Goal: Task Accomplishment & Management: Complete application form

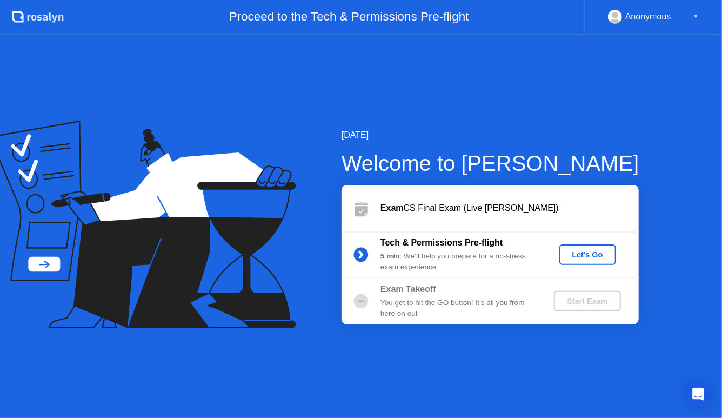
click at [601, 257] on div "Let's Go" at bounding box center [588, 254] width 48 height 9
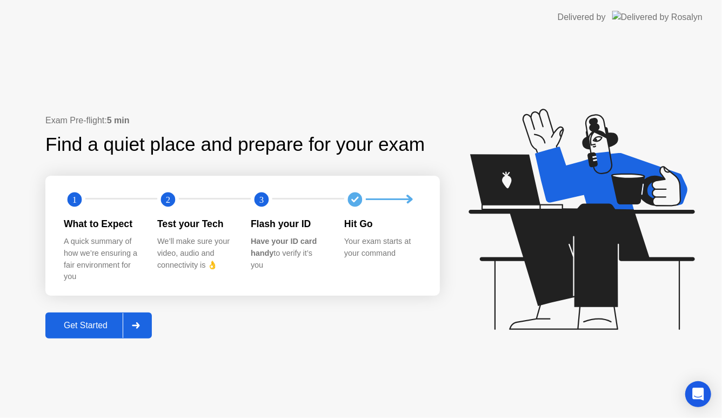
click at [92, 329] on div "Get Started" at bounding box center [86, 325] width 74 height 10
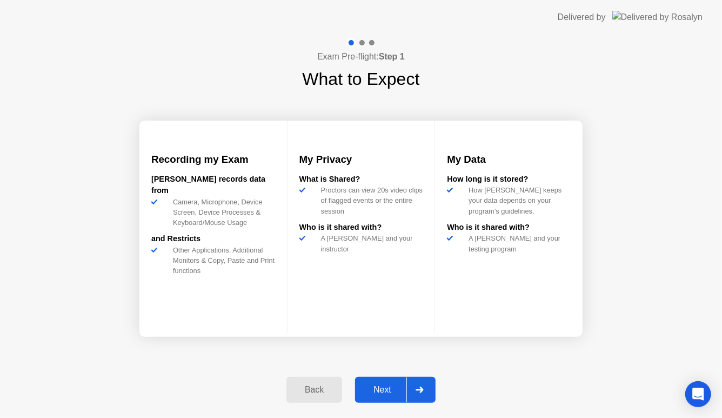
click at [375, 397] on button "Next" at bounding box center [395, 390] width 81 height 26
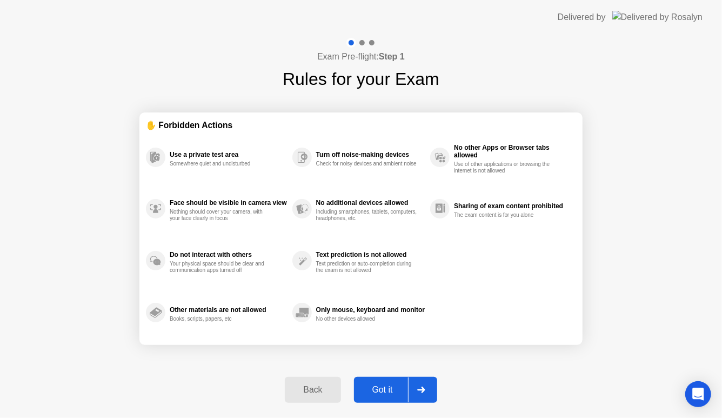
click at [388, 398] on button "Got it" at bounding box center [395, 390] width 83 height 26
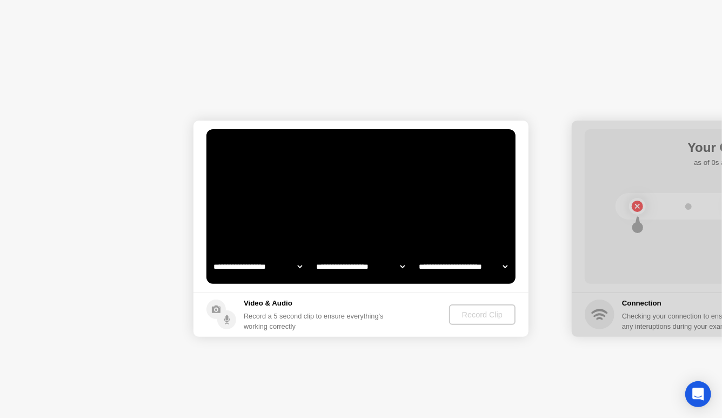
select select "**********"
select select "*******"
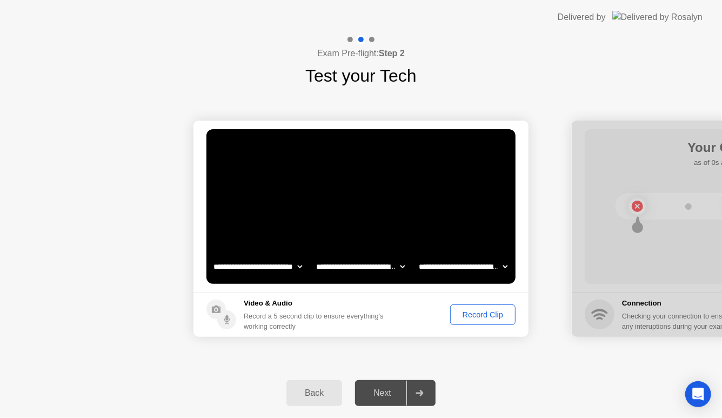
click at [483, 317] on div "Record Clip" at bounding box center [483, 314] width 58 height 9
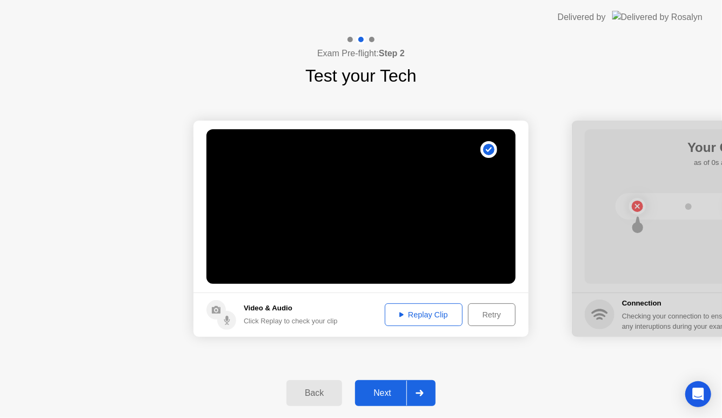
click at [417, 316] on div "Replay Clip" at bounding box center [423, 314] width 70 height 9
click at [387, 396] on div "Next" at bounding box center [382, 393] width 48 height 10
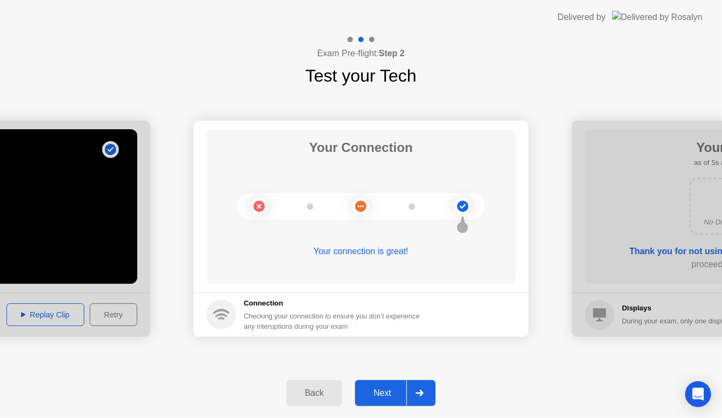
click at [387, 396] on div "Next" at bounding box center [382, 393] width 48 height 10
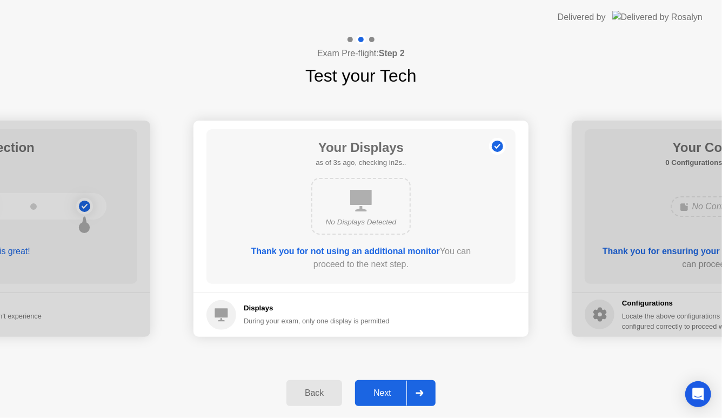
click at [387, 396] on div "Next" at bounding box center [382, 393] width 48 height 10
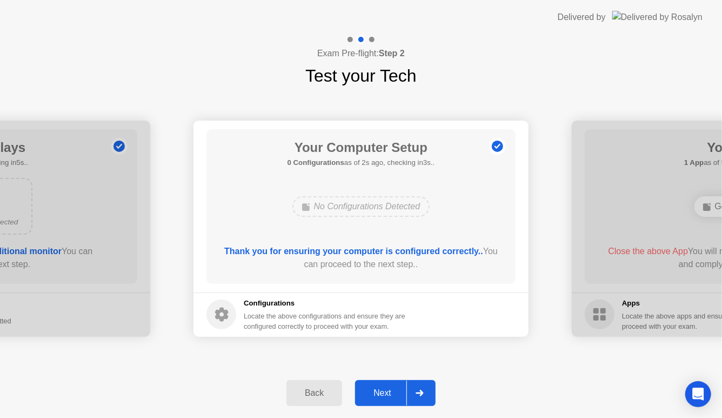
click at [387, 396] on div "Next" at bounding box center [382, 393] width 48 height 10
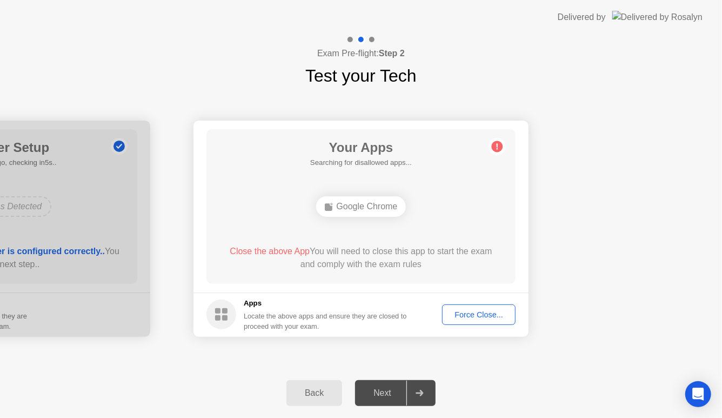
click at [416, 257] on div "Close the above App You will need to close this app to start the exam and compl…" at bounding box center [361, 258] width 278 height 26
click at [480, 316] on div "Force Close..." at bounding box center [479, 314] width 66 height 9
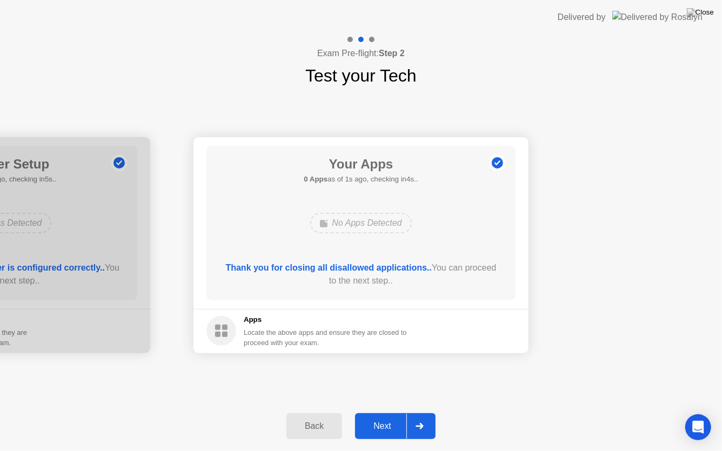
click at [391, 417] on div "Next" at bounding box center [382, 426] width 48 height 10
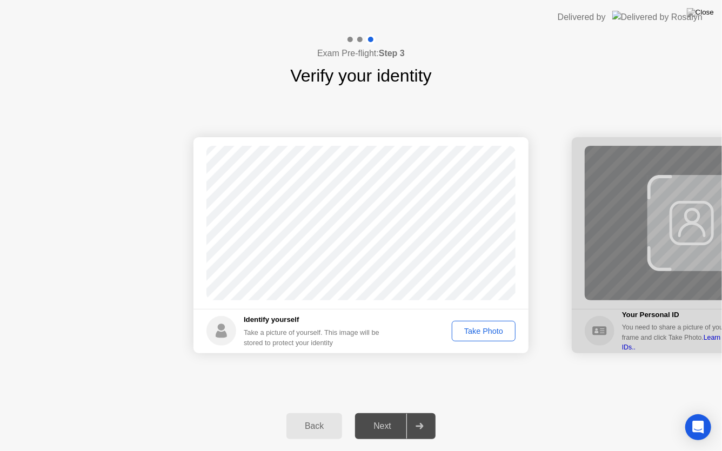
click at [500, 335] on div "Take Photo" at bounding box center [483, 331] width 56 height 9
click at [381, 417] on div "Next" at bounding box center [382, 426] width 48 height 10
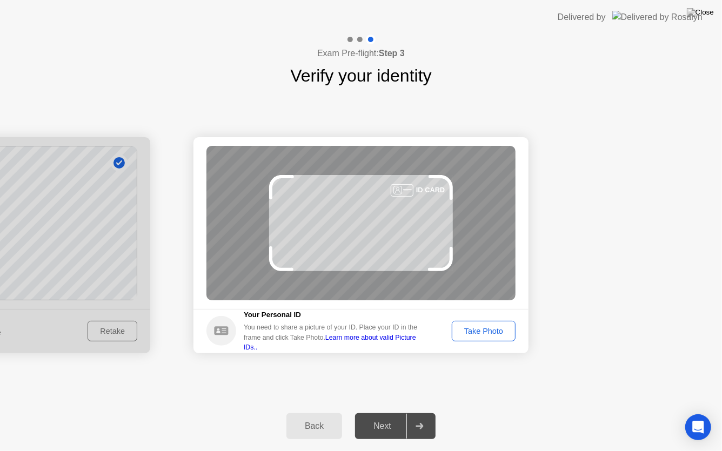
click at [495, 333] on div "Take Photo" at bounding box center [483, 331] width 56 height 9
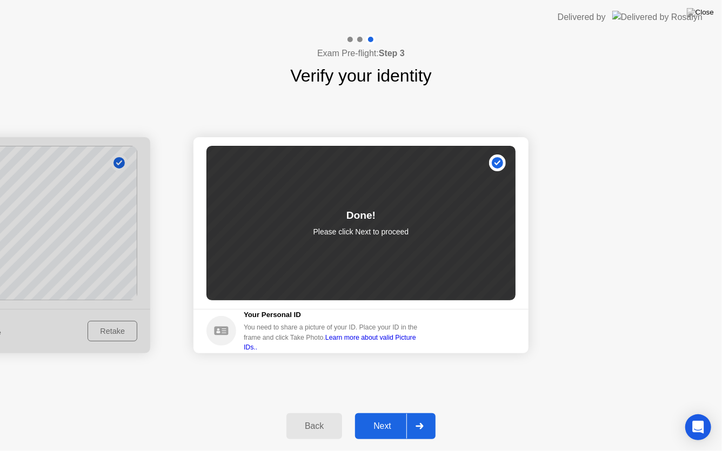
click at [385, 417] on div "Next" at bounding box center [382, 426] width 48 height 10
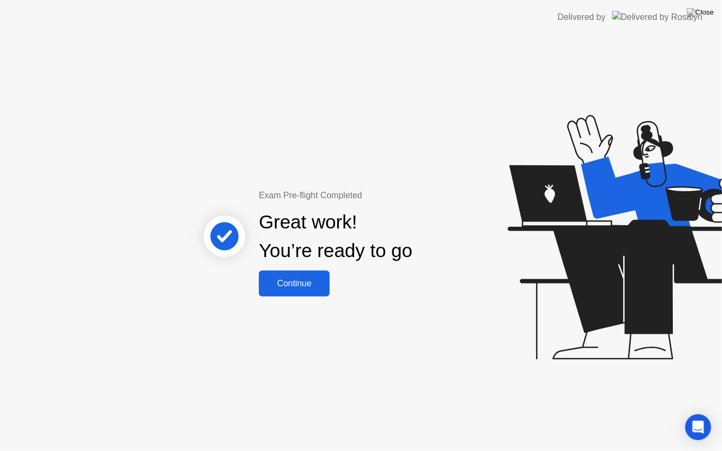
click at [293, 294] on button "Continue" at bounding box center [294, 284] width 71 height 26
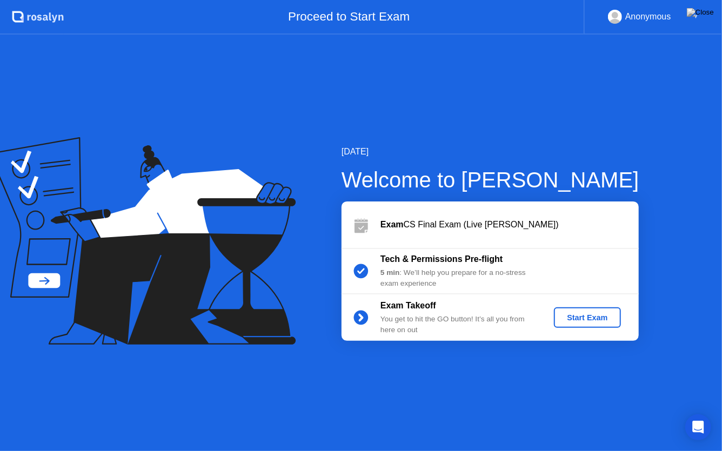
click at [591, 319] on div "Start Exam" at bounding box center [587, 317] width 58 height 9
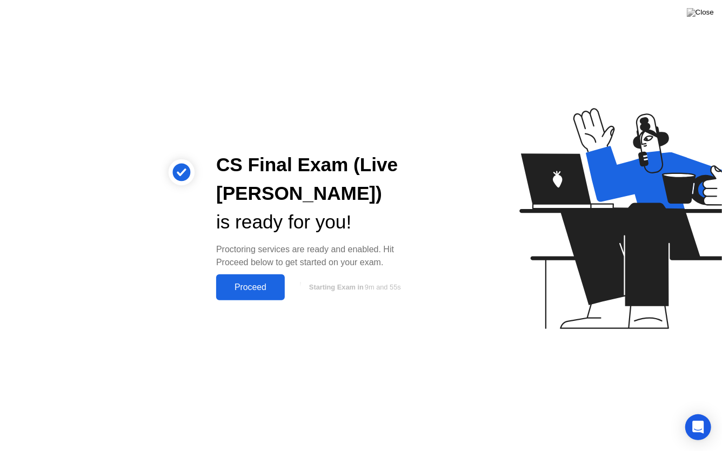
click at [269, 286] on div "Proceed" at bounding box center [250, 288] width 62 height 10
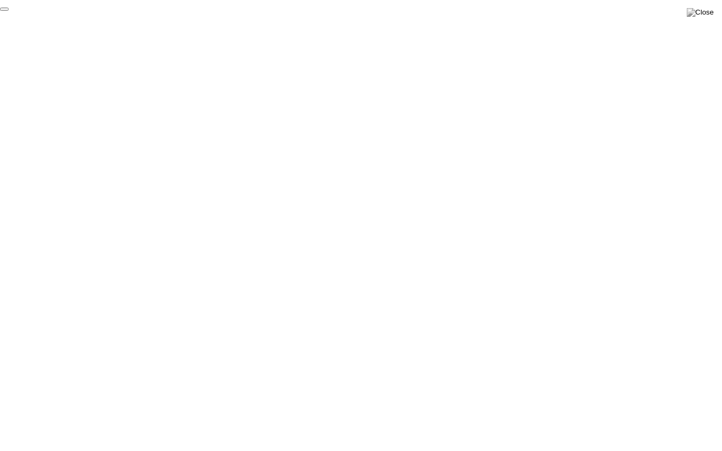
click div "End Proctoring Session"
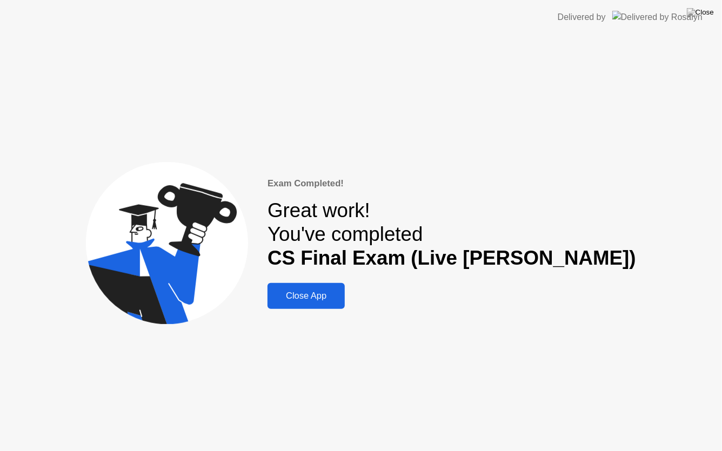
click at [341, 296] on div "Close App" at bounding box center [306, 296] width 71 height 11
